Goal: Task Accomplishment & Management: Manage account settings

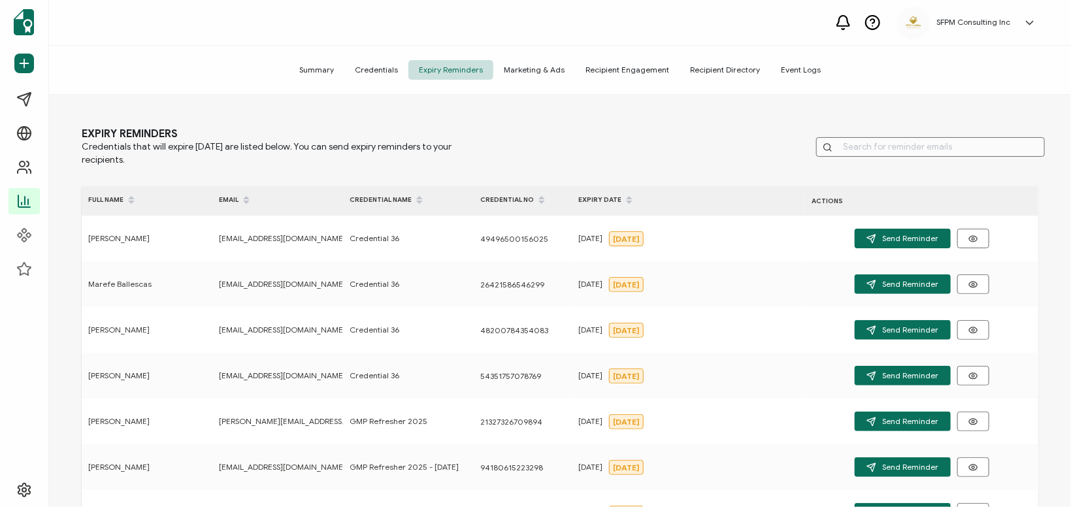
click at [547, 60] on div "Summary Credentials Expiry Reminders Marketing & Ads Recipient Engagement Recip…" at bounding box center [560, 70] width 1022 height 49
click at [545, 69] on span "Marketing & Ads" at bounding box center [534, 70] width 82 height 20
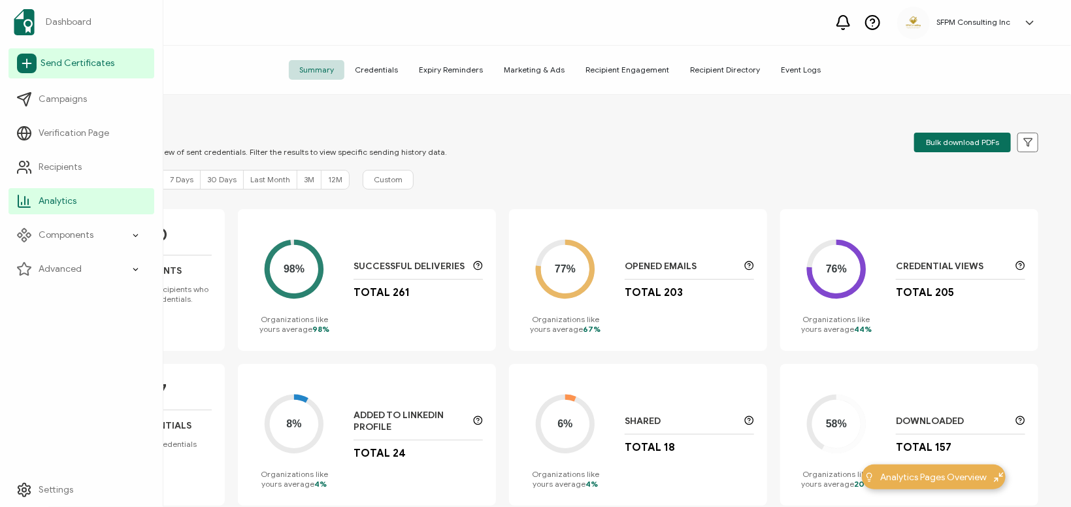
click at [71, 71] on link "Send Certificates" at bounding box center [81, 63] width 146 height 30
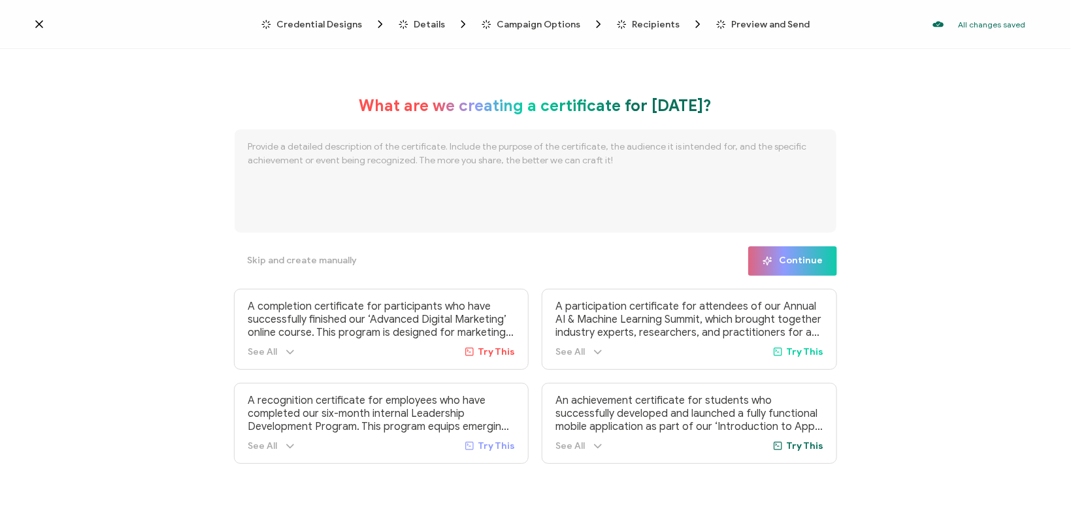
click at [39, 24] on icon at bounding box center [39, 24] width 13 height 13
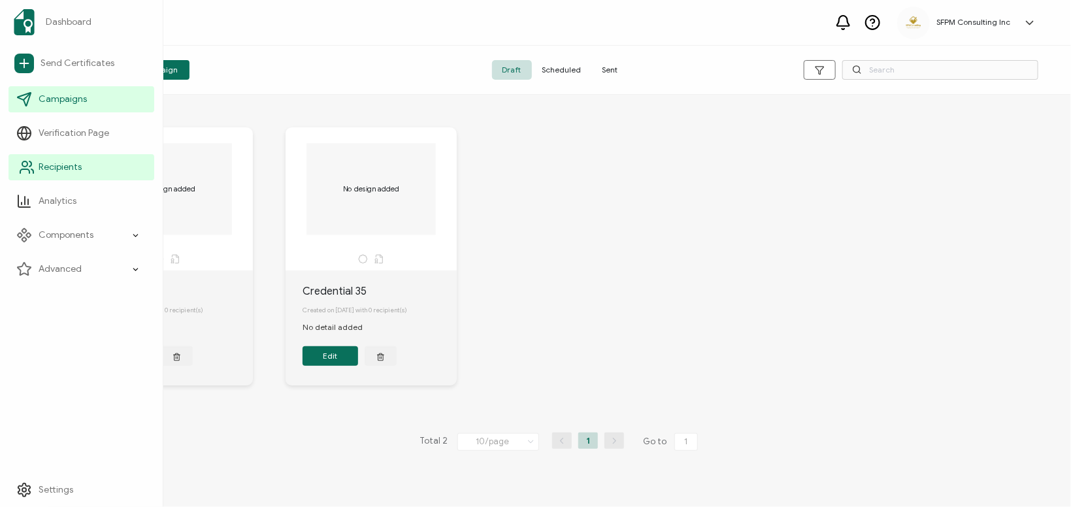
click at [44, 165] on span "Recipients" at bounding box center [60, 167] width 43 height 13
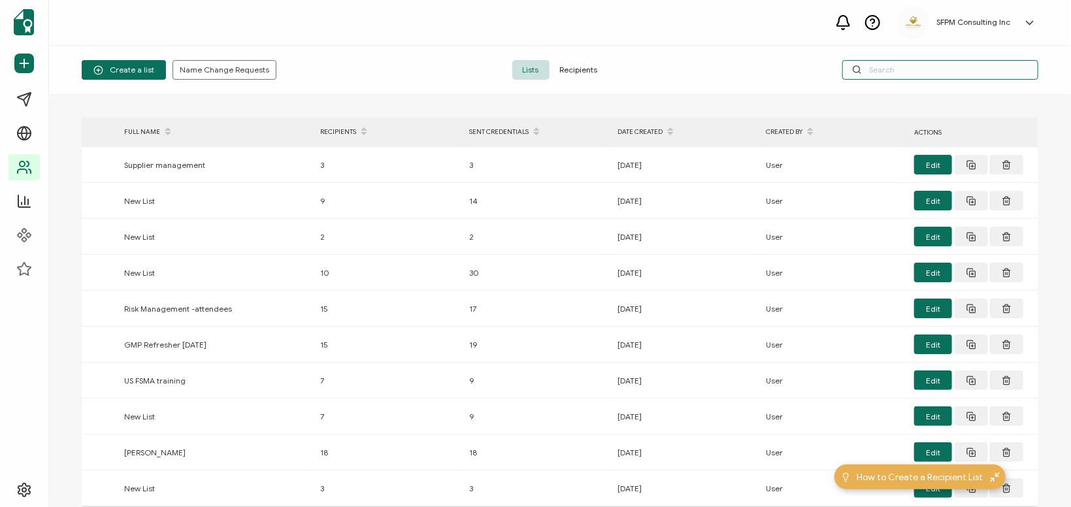
click at [938, 71] on input "text" at bounding box center [940, 70] width 196 height 20
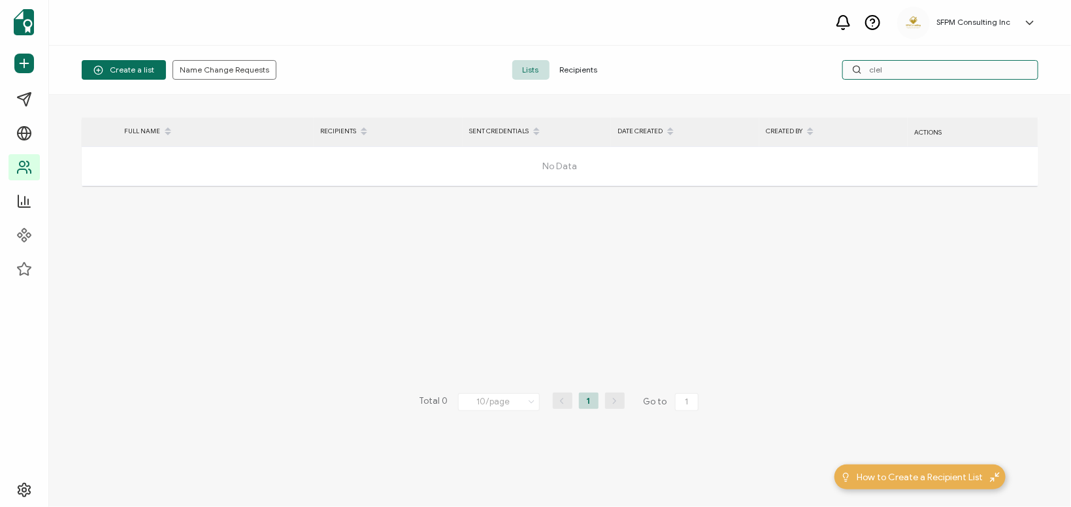
type input "clel"
click at [594, 71] on span "Recipients" at bounding box center [579, 70] width 59 height 20
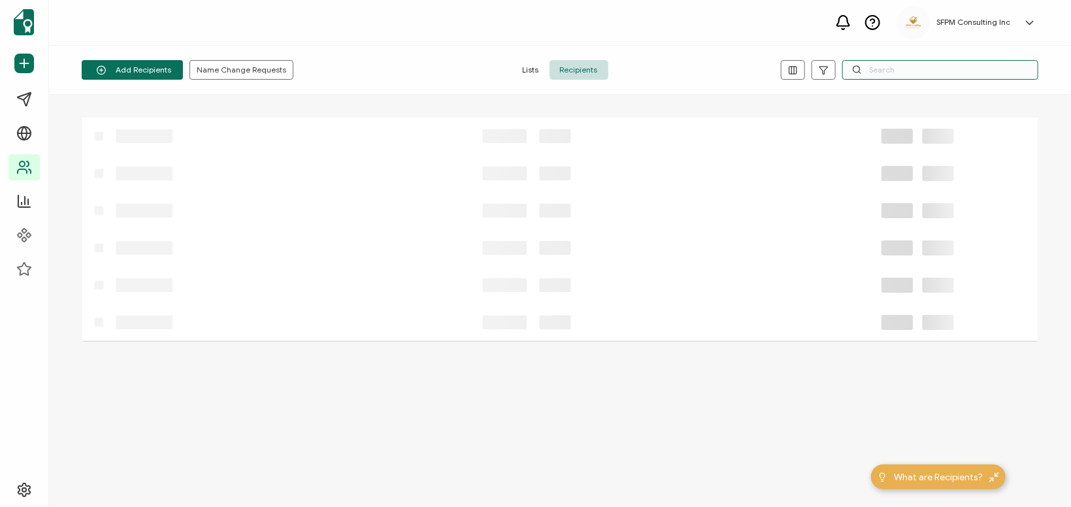
click at [910, 66] on input "text" at bounding box center [940, 70] width 196 height 20
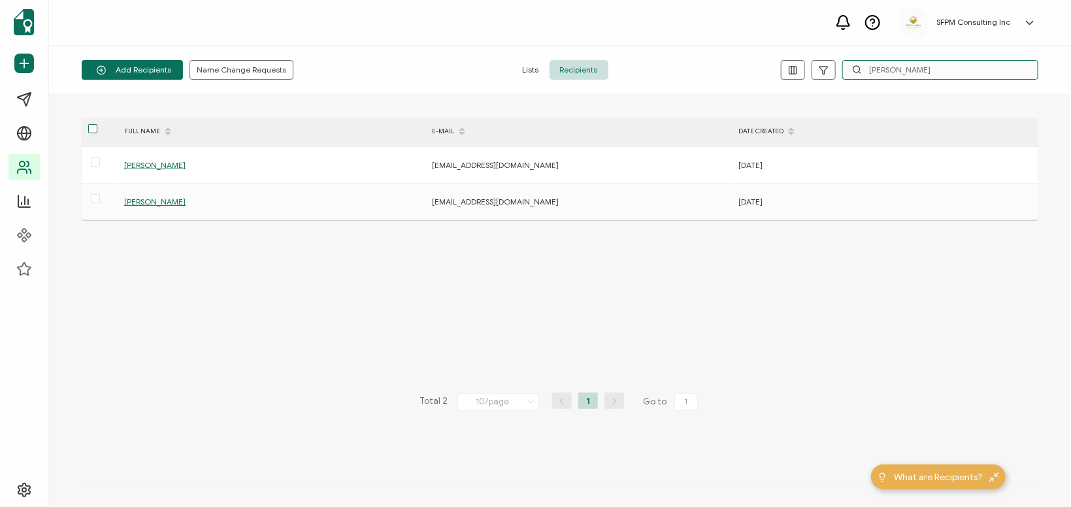
type input "[PERSON_NAME]"
click at [91, 133] on span at bounding box center [92, 128] width 9 height 9
click at [97, 124] on input "checkbox" at bounding box center [97, 124] width 0 height 0
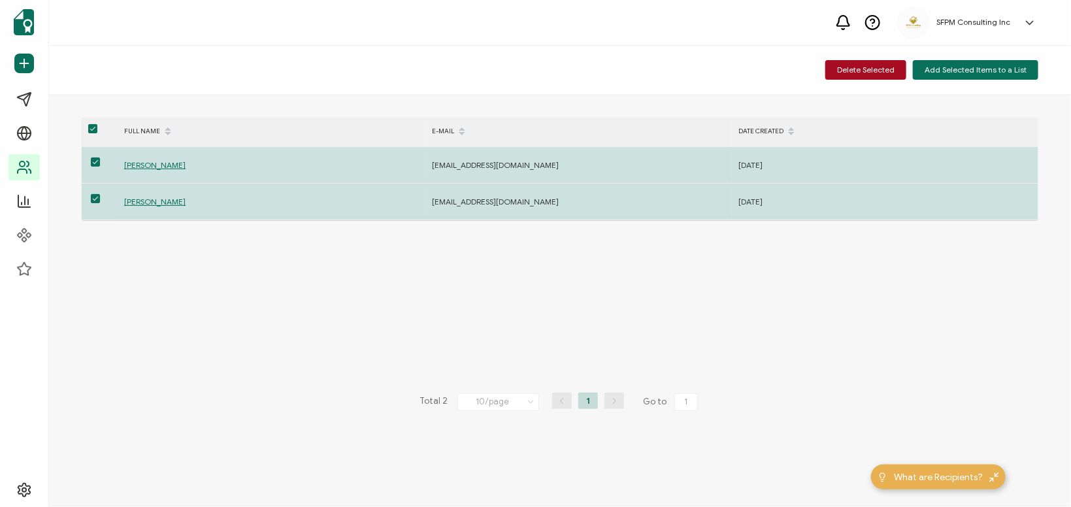
click at [96, 135] on span at bounding box center [92, 129] width 9 height 11
click at [97, 124] on input "checkbox" at bounding box center [97, 124] width 0 height 0
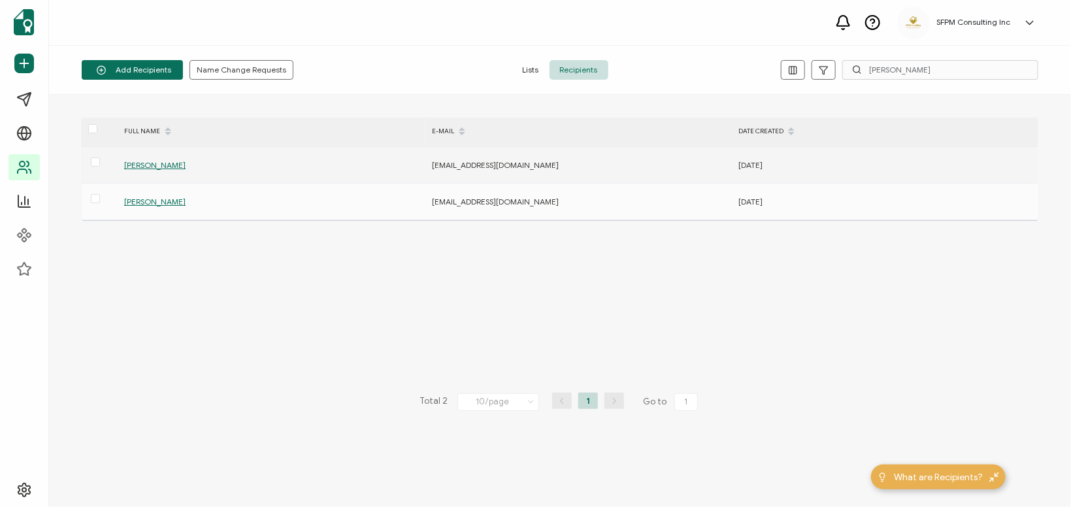
click at [156, 166] on span "[PERSON_NAME]" at bounding box center [154, 165] width 61 height 10
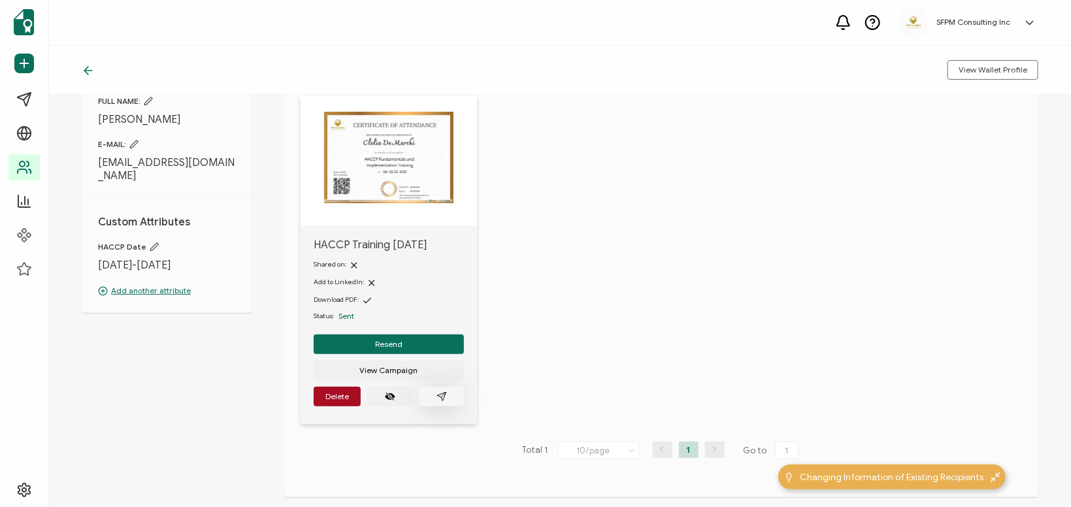
scroll to position [75, 0]
click at [435, 397] on button "button" at bounding box center [441, 396] width 45 height 20
click at [425, 400] on button "button" at bounding box center [441, 396] width 45 height 20
click at [198, 56] on div "View Wallet Profile" at bounding box center [560, 70] width 1022 height 49
click at [88, 72] on icon at bounding box center [88, 70] width 13 height 13
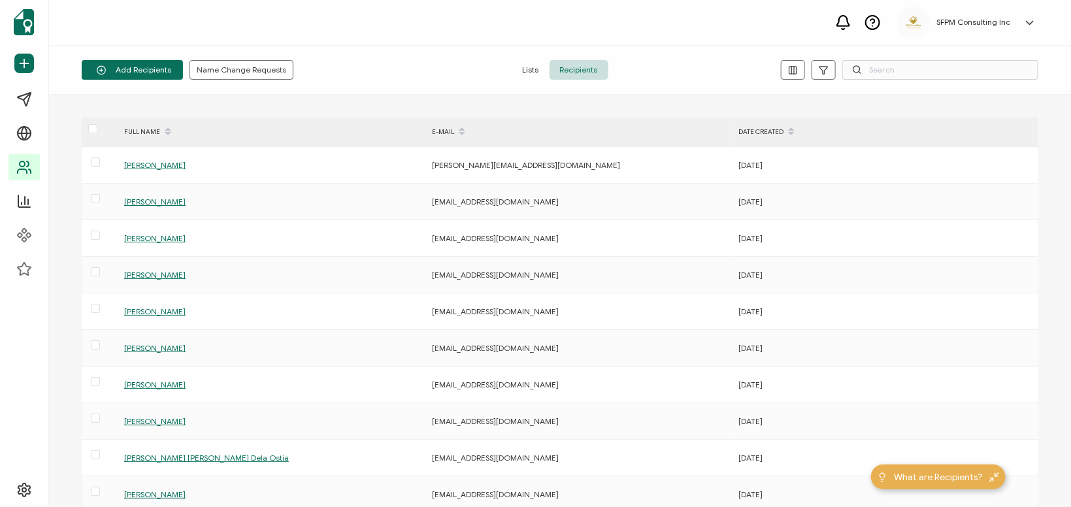
click at [937, 53] on div "Add Recipients Name Change Requests Lists Recipients" at bounding box center [560, 70] width 1022 height 49
click at [927, 72] on input "text" at bounding box center [940, 70] width 196 height 20
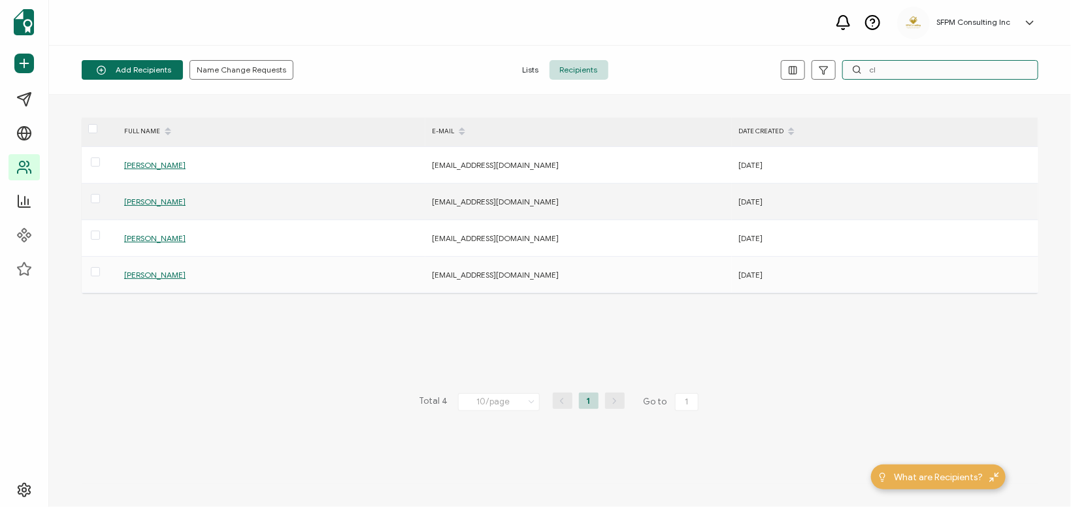
type input "cl"
click at [164, 205] on span "[PERSON_NAME]" at bounding box center [154, 202] width 61 height 10
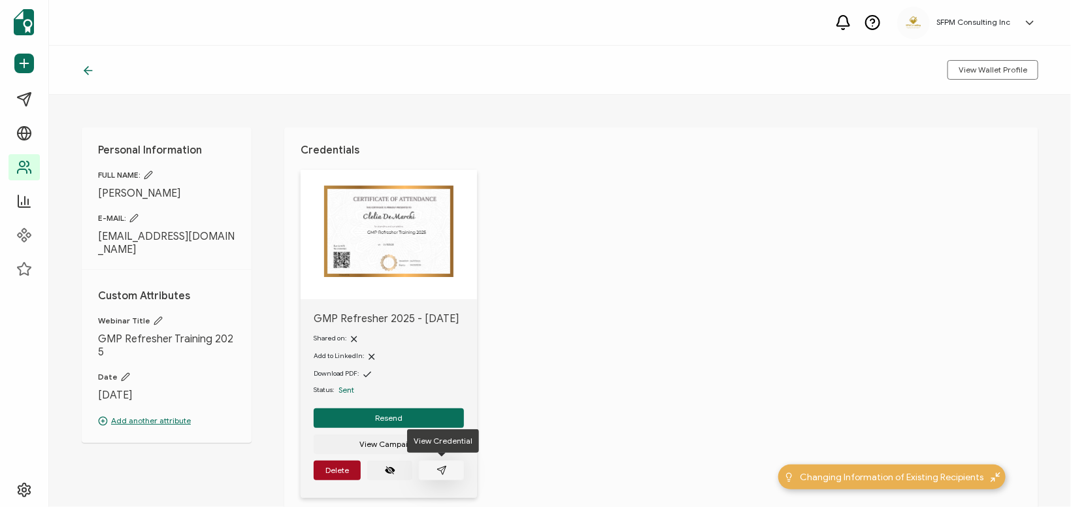
click at [438, 468] on icon "paper plane outline" at bounding box center [442, 470] width 10 height 10
click at [91, 67] on icon at bounding box center [88, 70] width 13 height 13
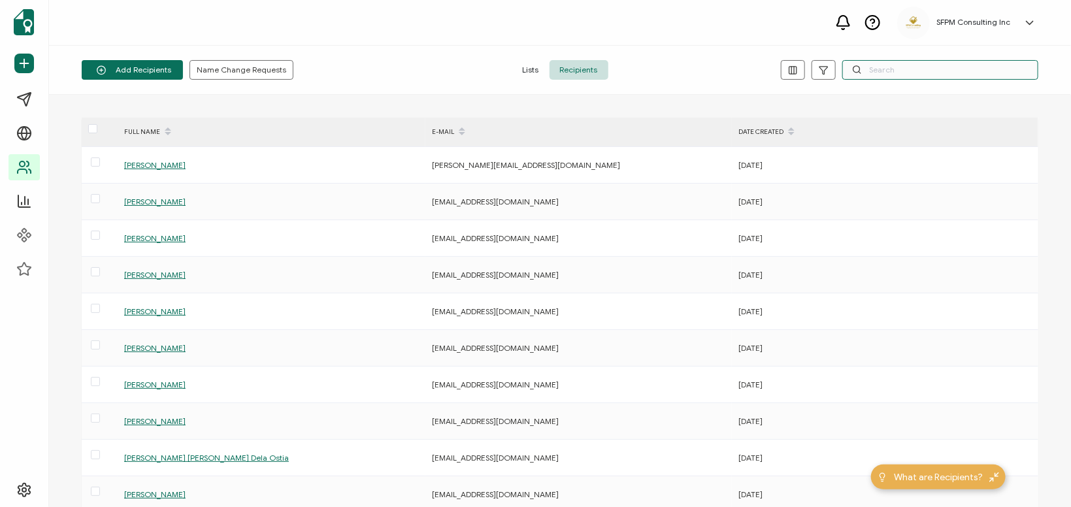
click at [940, 74] on input "text" at bounding box center [940, 70] width 196 height 20
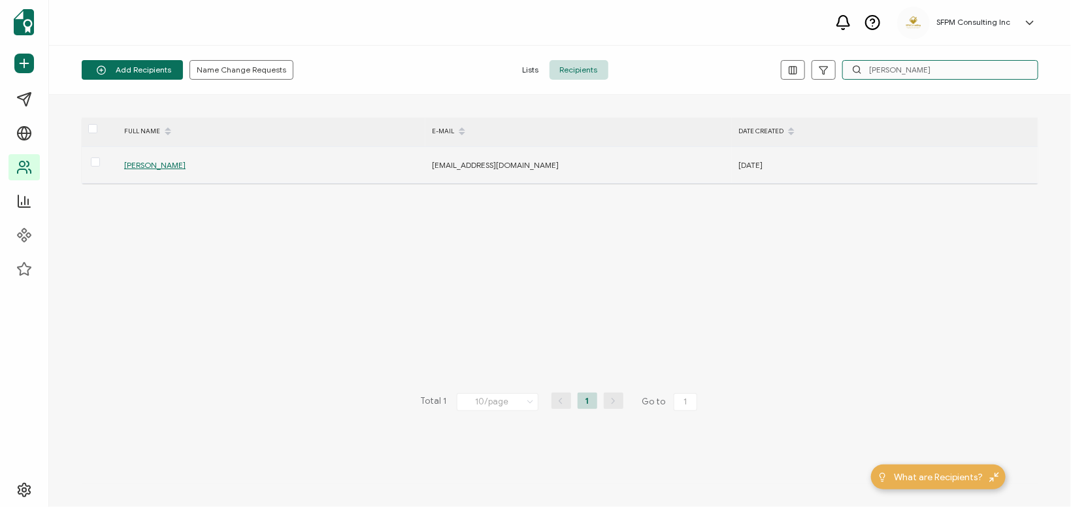
type input "[PERSON_NAME]"
click at [144, 167] on span "[PERSON_NAME]" at bounding box center [154, 165] width 61 height 10
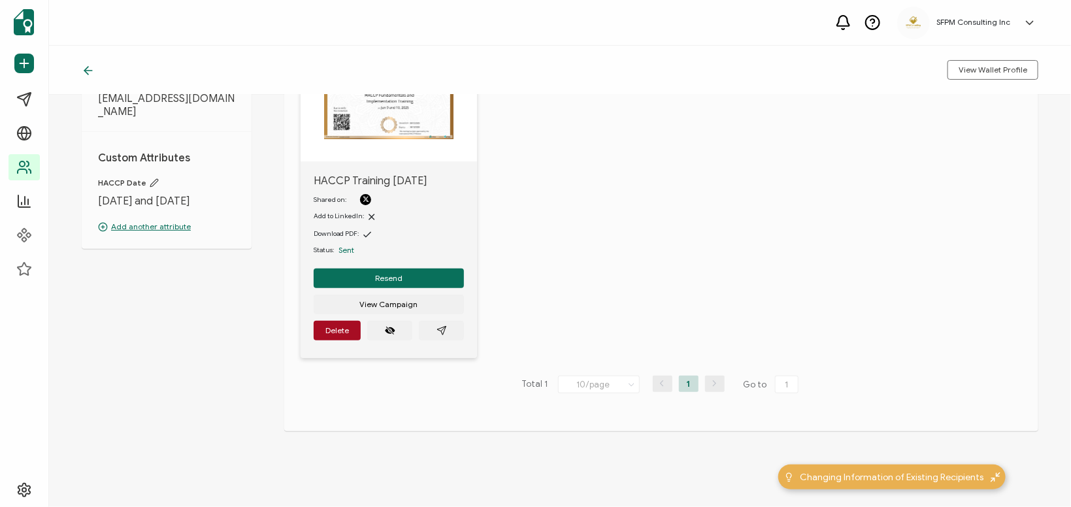
scroll to position [143, 0]
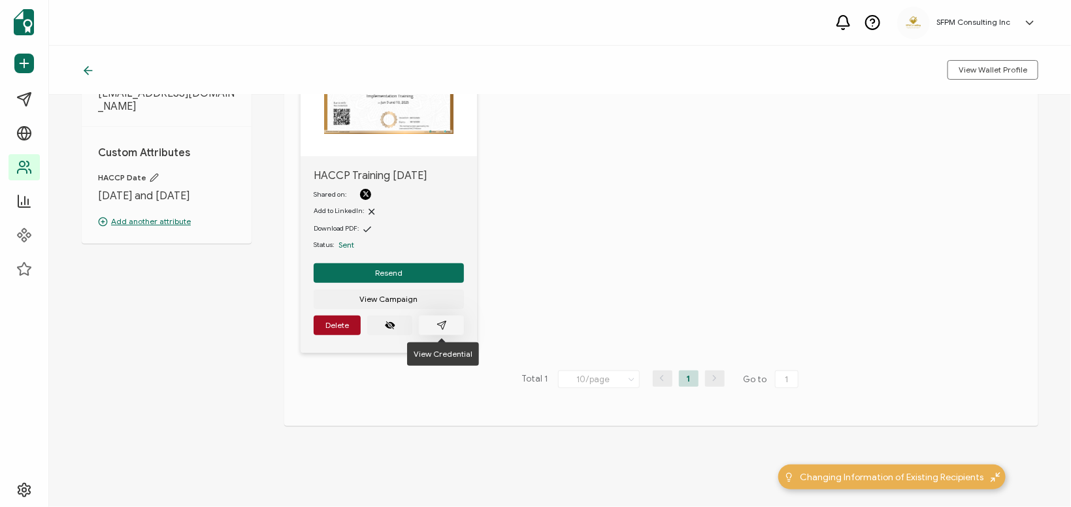
click at [441, 324] on icon "paper plane outline" at bounding box center [442, 325] width 10 height 10
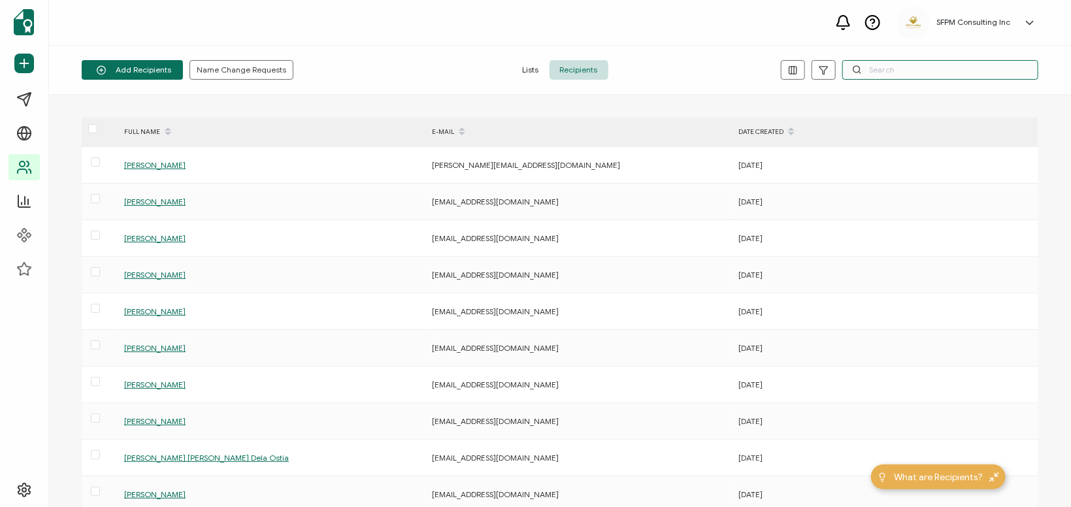
click at [895, 71] on input "text" at bounding box center [940, 70] width 196 height 20
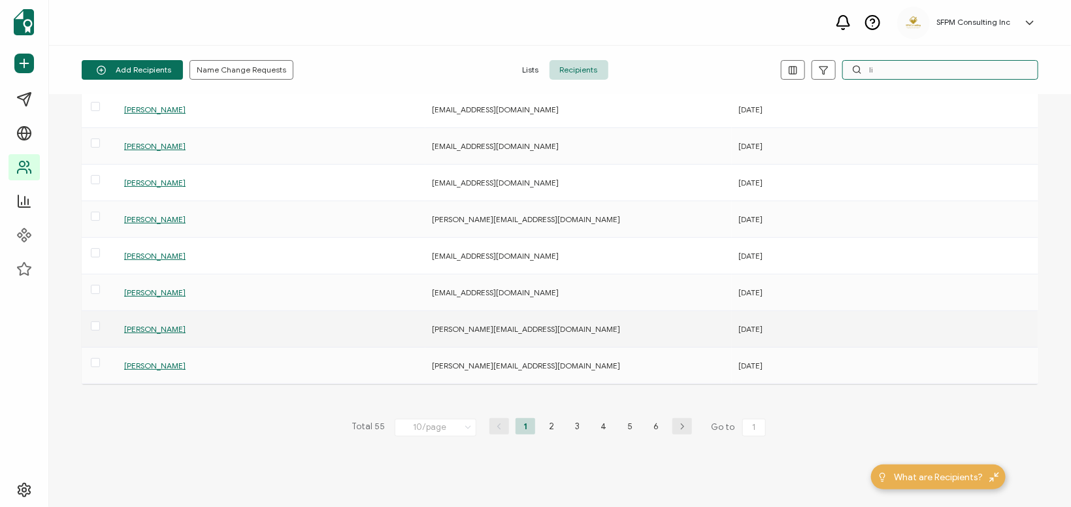
scroll to position [153, 0]
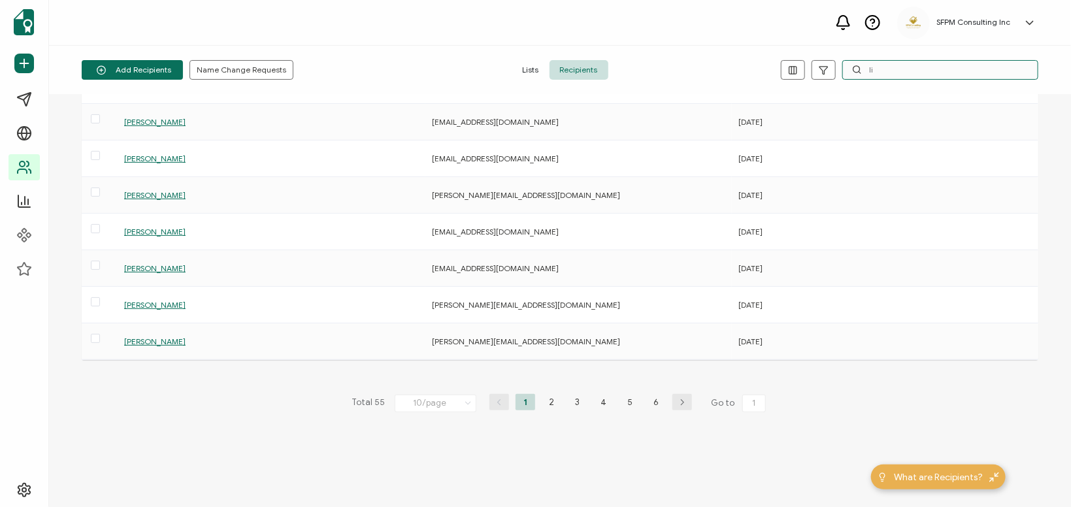
type input "li"
